Goal: Task Accomplishment & Management: Manage account settings

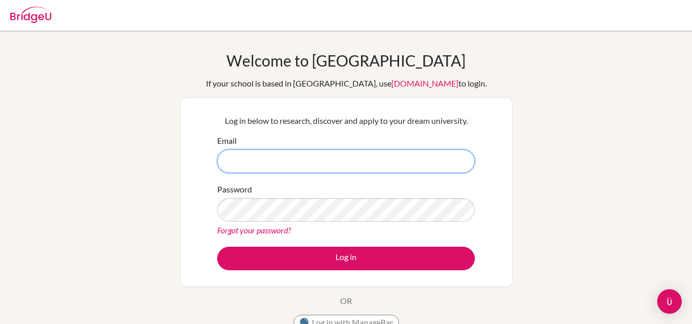
click at [276, 172] on input "Email" at bounding box center [346, 162] width 258 height 24
type input "[EMAIL_ADDRESS][DOMAIN_NAME]"
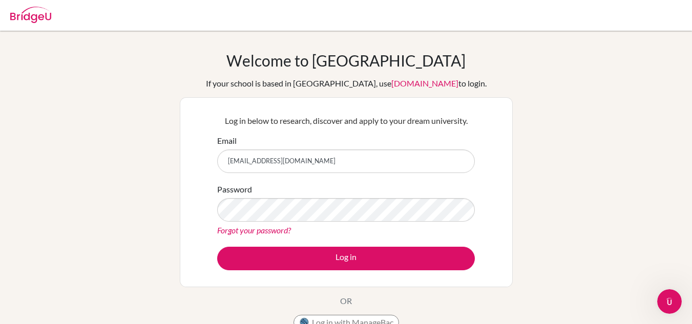
click at [280, 230] on link "Forgot your password?" at bounding box center [254, 230] width 74 height 10
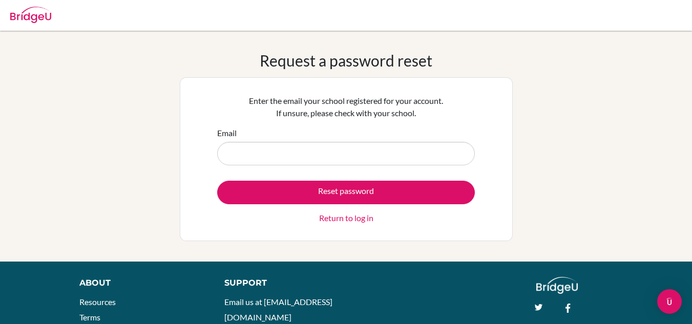
click at [356, 152] on input "Email" at bounding box center [346, 154] width 258 height 24
type input "[EMAIL_ADDRESS][DOMAIN_NAME]"
click at [217, 181] on button "Reset password" at bounding box center [346, 193] width 258 height 24
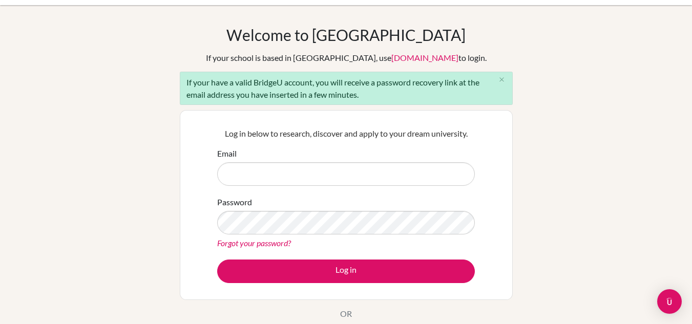
scroll to position [26, 0]
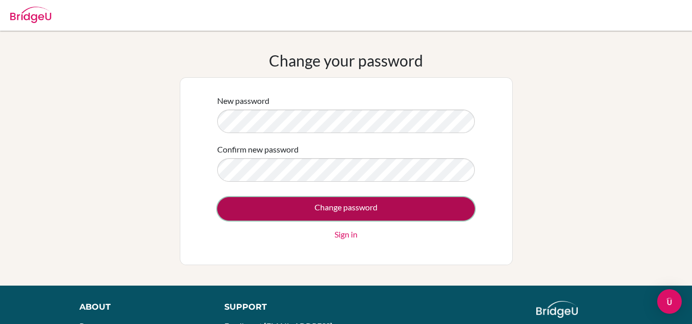
click at [300, 207] on input "Change password" at bounding box center [346, 209] width 258 height 24
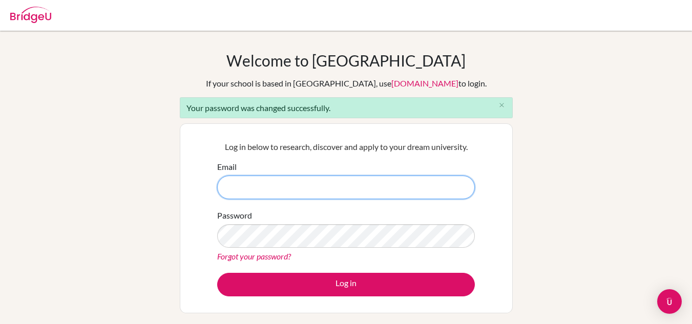
type input "[EMAIL_ADDRESS][DOMAIN_NAME]"
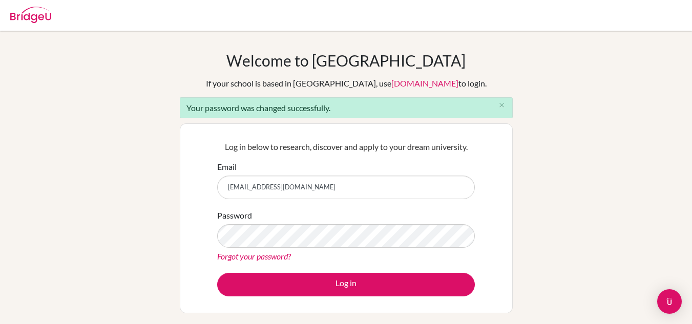
click at [388, 299] on div "Log in below to research, discover and apply to your dream university. Email [E…" at bounding box center [346, 218] width 270 height 168
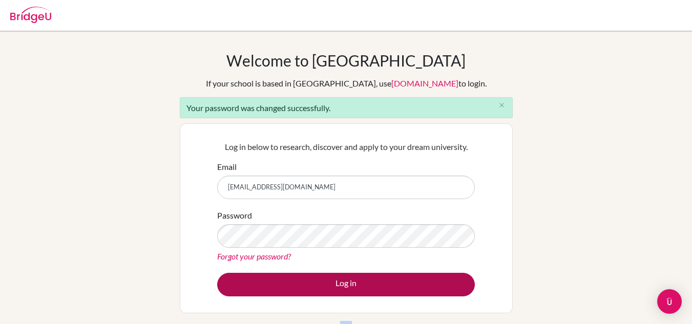
drag, startPoint x: 388, startPoint y: 299, endPoint x: 379, endPoint y: 290, distance: 12.3
click at [379, 290] on div "Log in below to research, discover and apply to your dream university. Email [E…" at bounding box center [346, 218] width 270 height 168
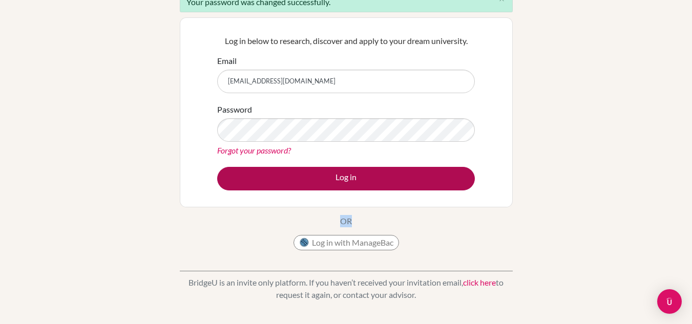
scroll to position [107, 0]
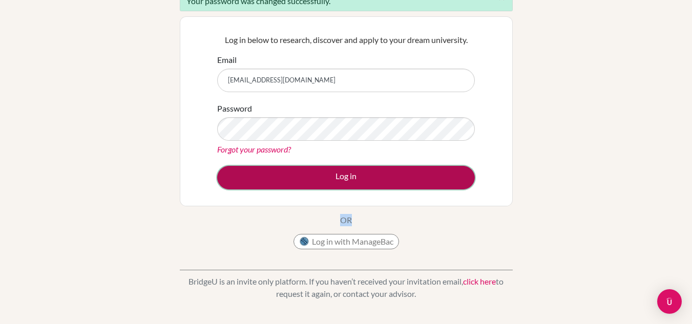
click at [385, 184] on button "Log in" at bounding box center [346, 178] width 258 height 24
